Goal: Task Accomplishment & Management: Use online tool/utility

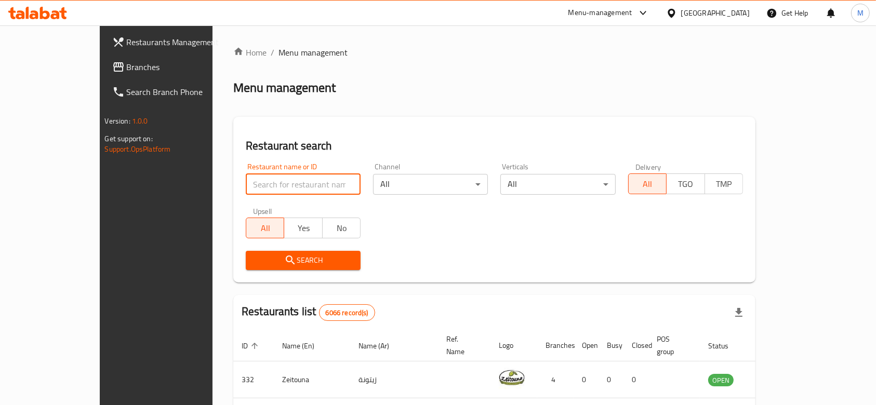
click at [246, 185] on input "search" at bounding box center [303, 184] width 115 height 21
type input "sushi library"
click button "Search" at bounding box center [303, 260] width 115 height 19
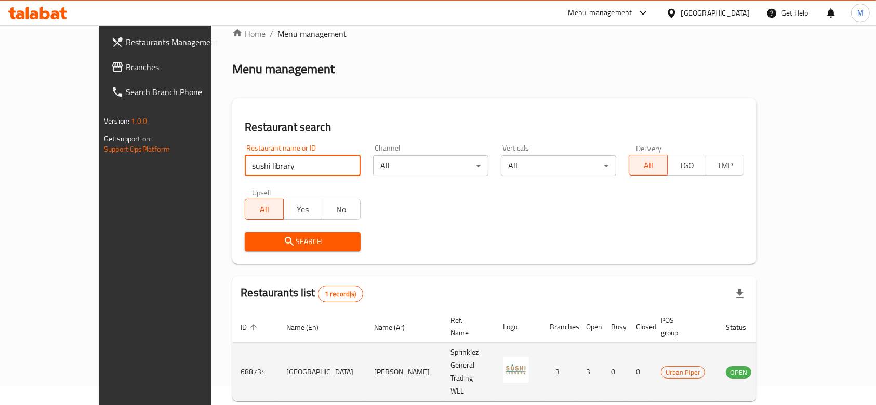
scroll to position [37, 0]
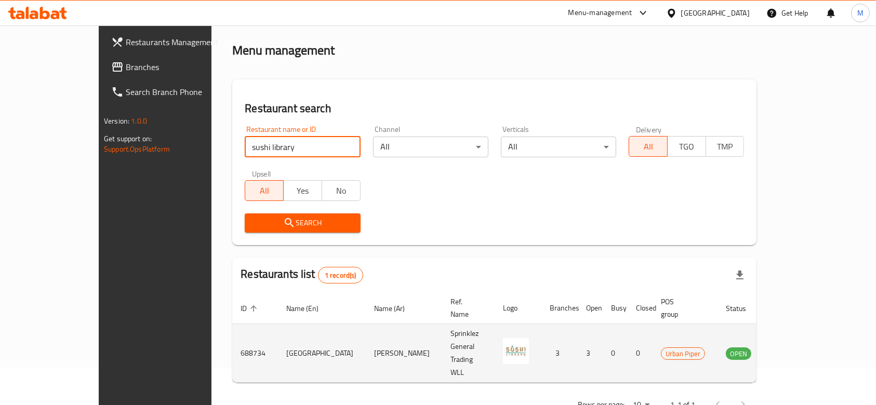
click at [800, 347] on link "enhanced table" at bounding box center [790, 353] width 19 height 12
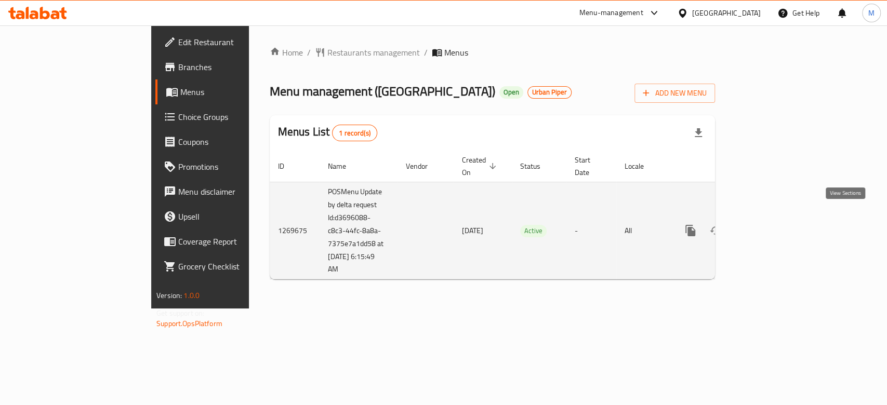
click at [772, 225] on icon "enhanced table" at bounding box center [765, 231] width 12 height 12
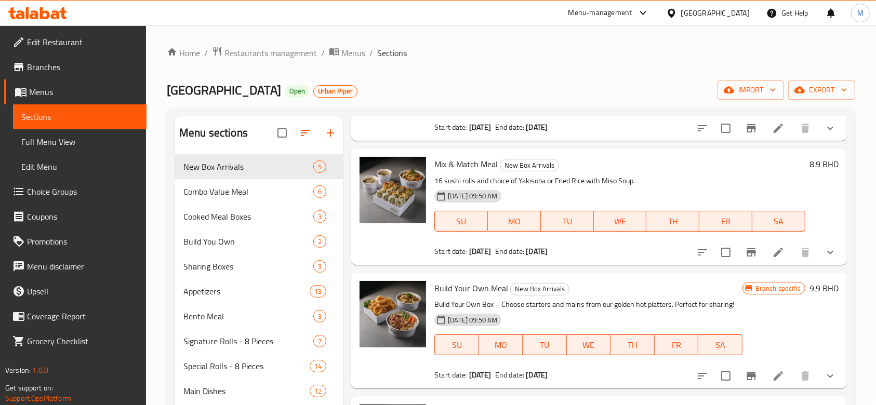
scroll to position [208, 0]
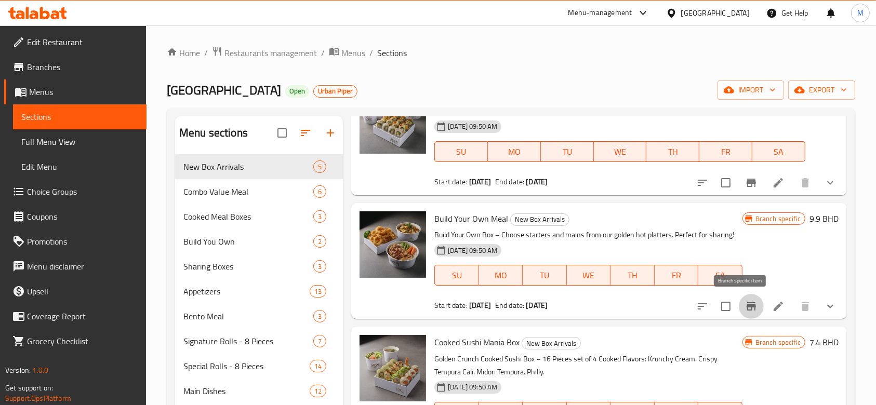
click at [745, 308] on icon "Branch-specific-item" at bounding box center [751, 306] width 12 height 12
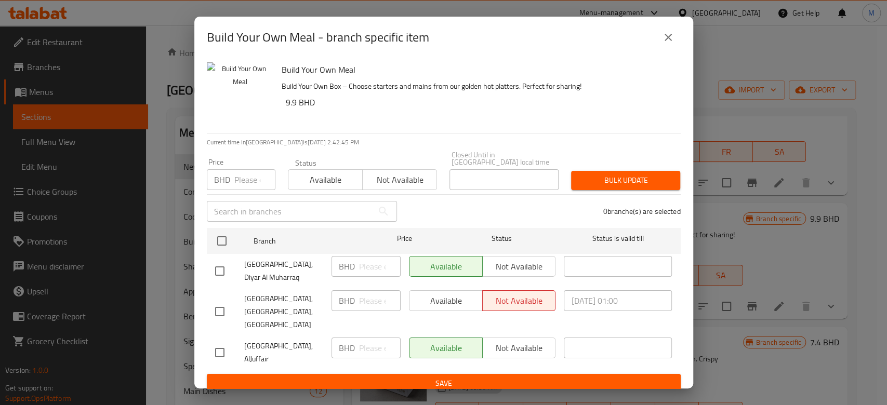
click at [671, 41] on icon "close" at bounding box center [668, 37] width 7 height 7
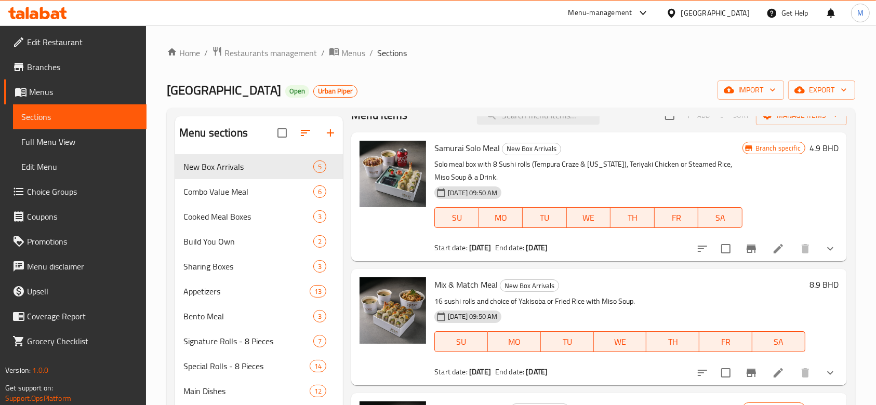
scroll to position [0, 0]
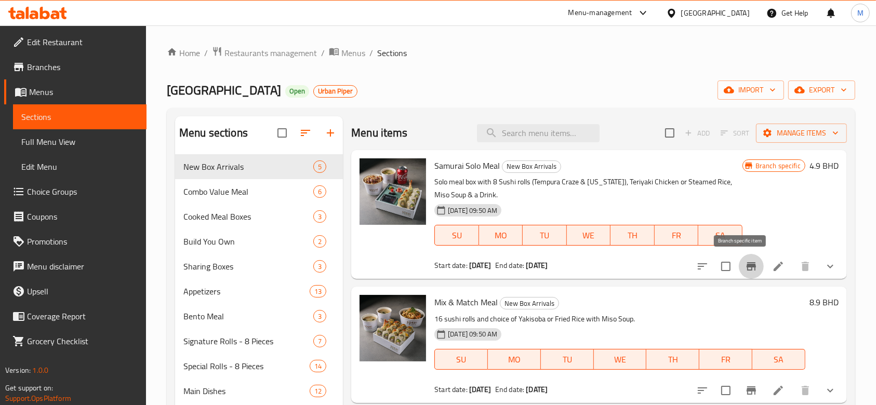
click at [747, 265] on icon "Branch-specific-item" at bounding box center [751, 266] width 9 height 8
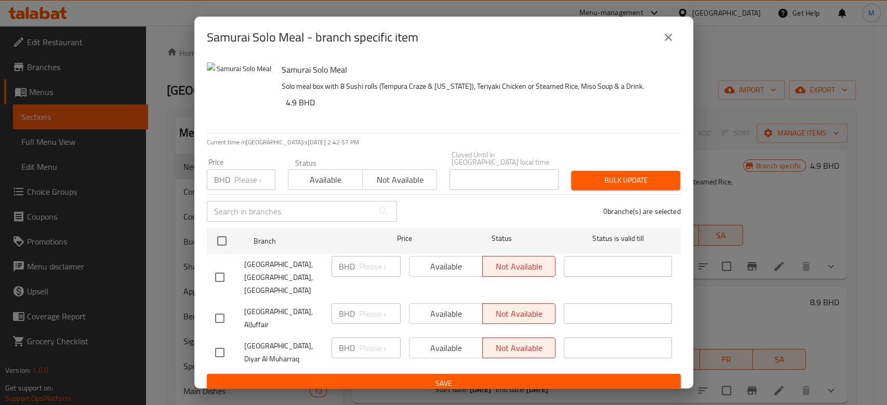
click at [669, 44] on icon "close" at bounding box center [668, 37] width 12 height 12
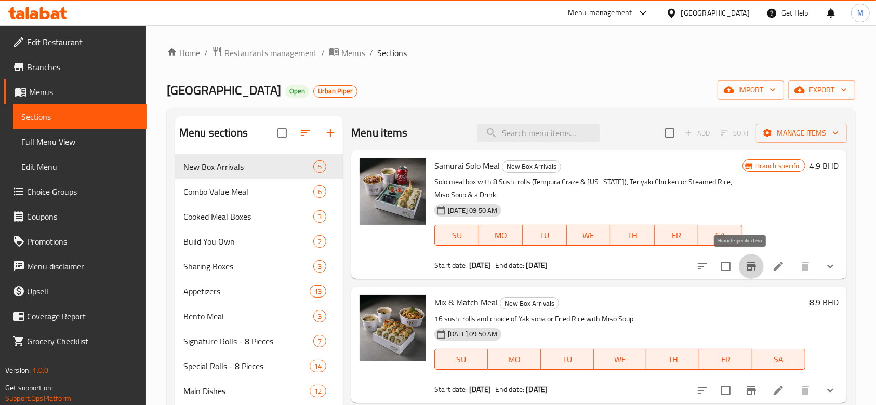
click at [740, 257] on button "Branch-specific-item" at bounding box center [751, 266] width 25 height 25
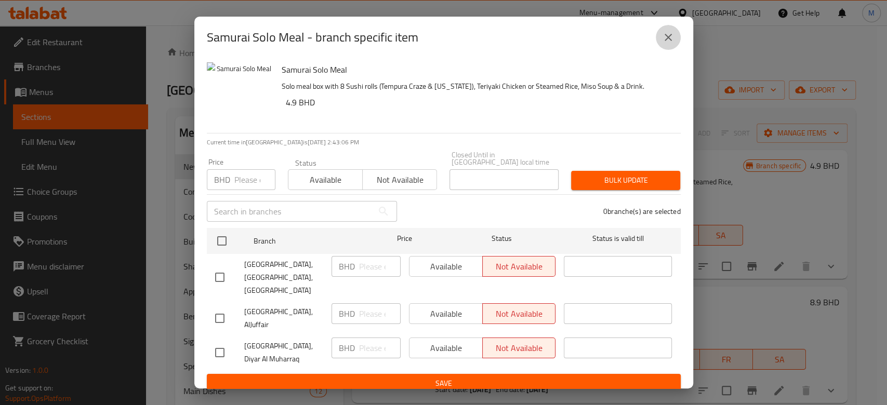
click at [676, 42] on button "close" at bounding box center [668, 37] width 25 height 25
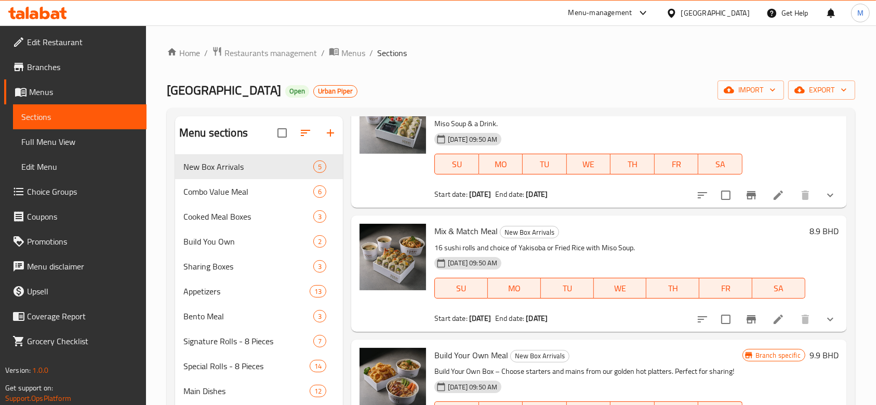
scroll to position [243, 0]
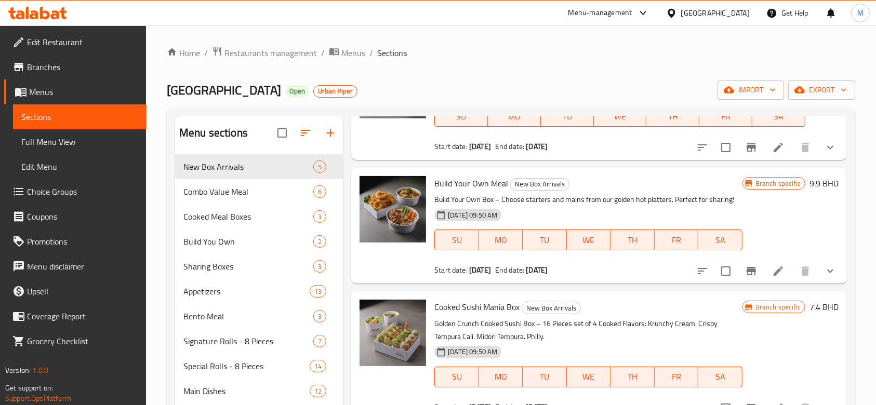
click at [633, 12] on div "Menu-management" at bounding box center [601, 13] width 64 height 12
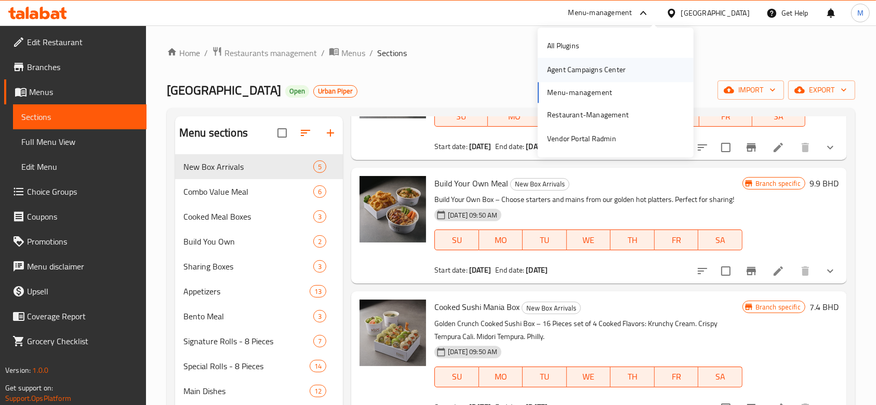
click at [602, 72] on div "Agent Campaigns Center" at bounding box center [586, 69] width 78 height 11
